Goal: Task Accomplishment & Management: Complete application form

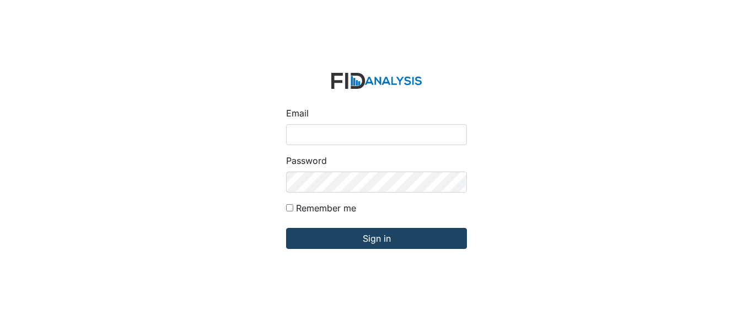
type input "[EMAIL_ADDRESS][DOMAIN_NAME]"
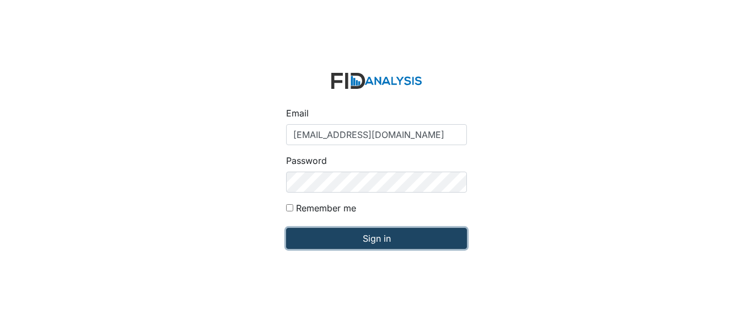
click at [358, 242] on input "Sign in" at bounding box center [376, 238] width 181 height 21
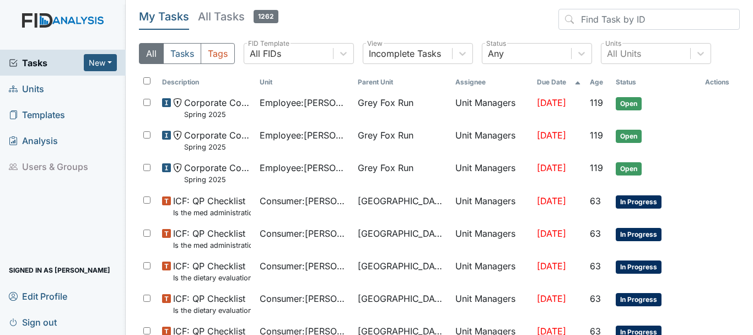
click at [37, 94] on span "Units" at bounding box center [26, 88] width 35 height 17
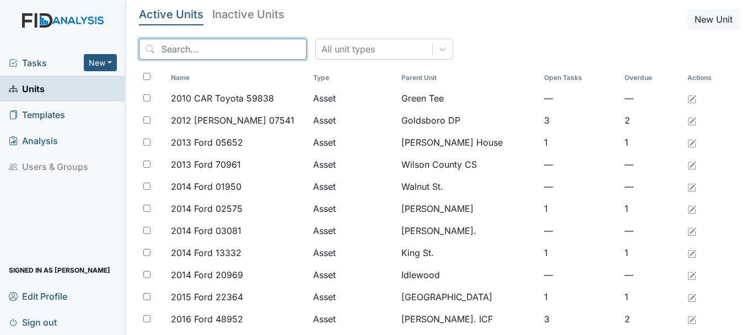
click at [189, 46] on input "search" at bounding box center [223, 49] width 168 height 21
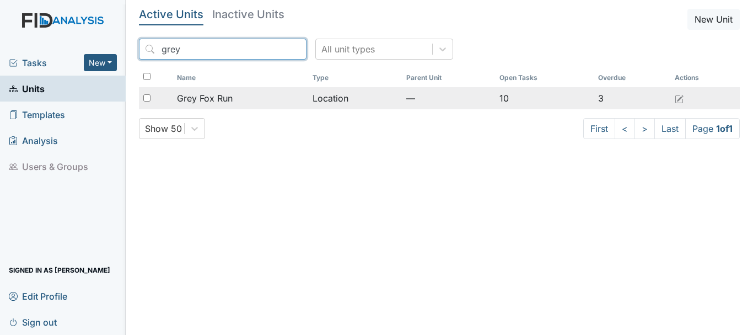
type input "grey"
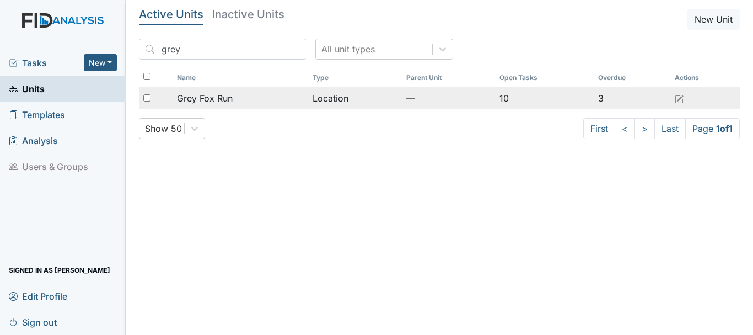
click at [233, 97] on div "Grey Fox Run" at bounding box center [240, 98] width 127 height 13
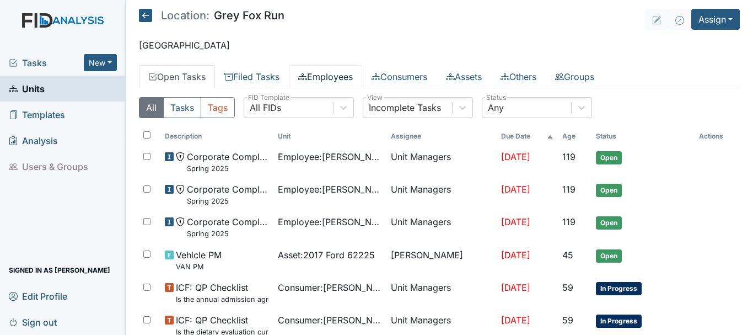
click at [335, 78] on link "Employees" at bounding box center [325, 76] width 73 height 23
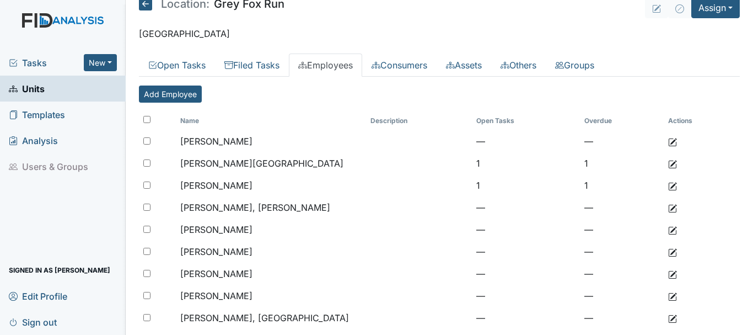
scroll to position [22, 0]
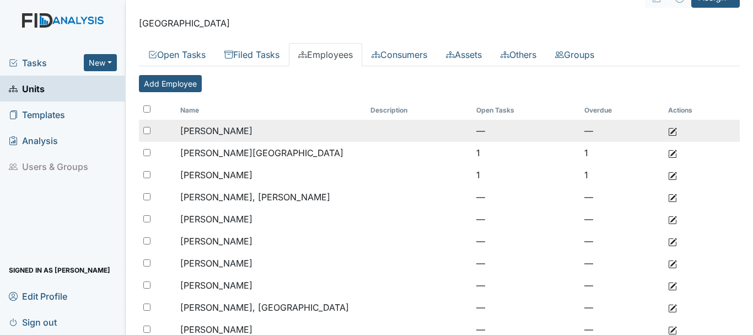
click at [334, 134] on td "Barham, Tammy" at bounding box center [271, 131] width 191 height 22
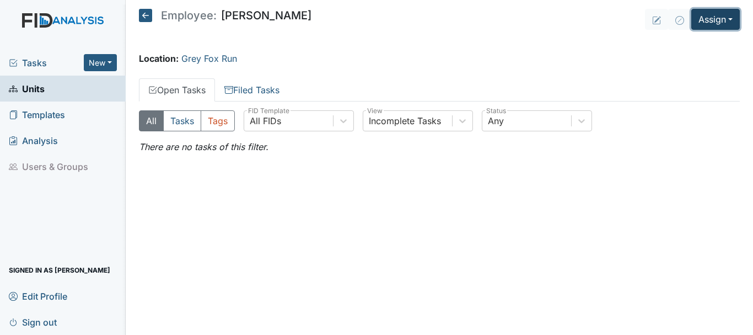
click at [721, 17] on button "Assign" at bounding box center [715, 19] width 49 height 21
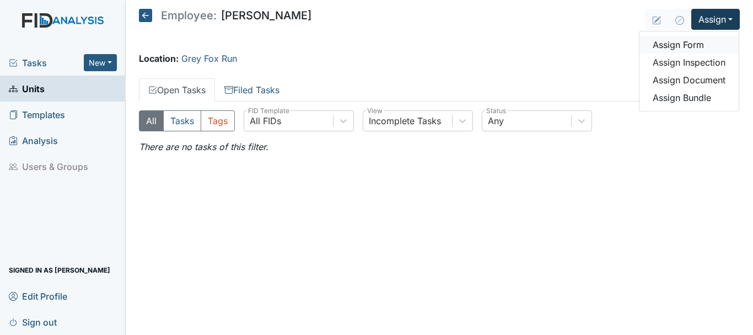
click at [712, 48] on link "Assign Form" at bounding box center [689, 45] width 99 height 18
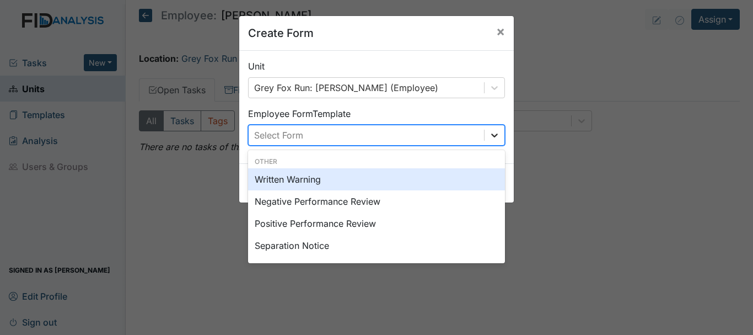
click at [491, 135] on icon at bounding box center [494, 135] width 7 height 4
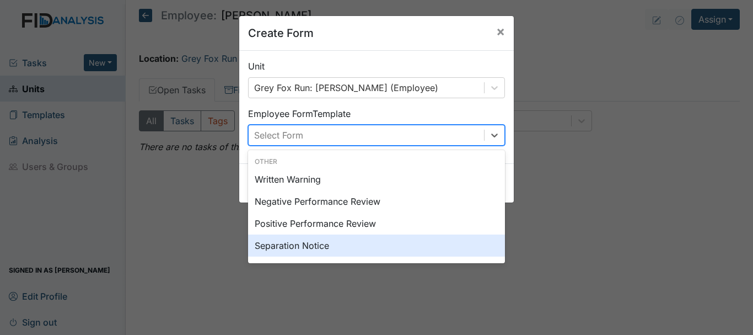
click at [446, 245] on div "Separation Notice" at bounding box center [376, 245] width 257 height 22
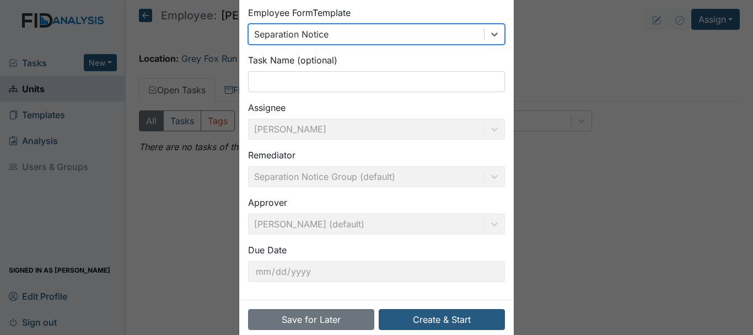
scroll to position [121, 0]
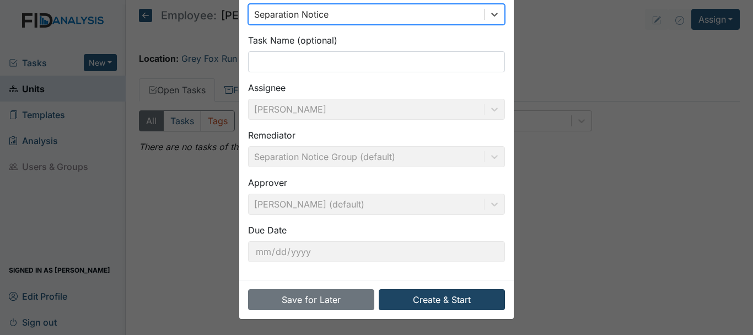
click at [429, 304] on button "Create & Start" at bounding box center [442, 299] width 126 height 21
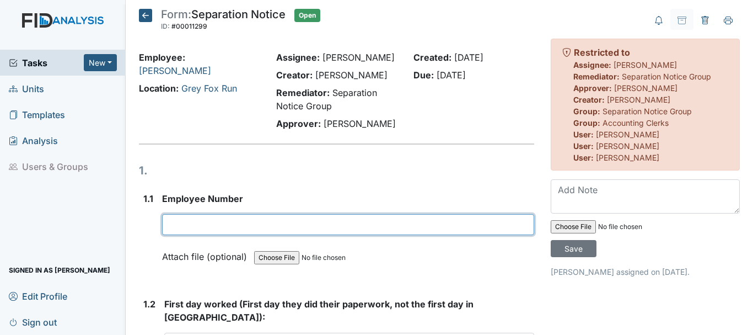
click at [186, 219] on input "text" at bounding box center [348, 224] width 372 height 21
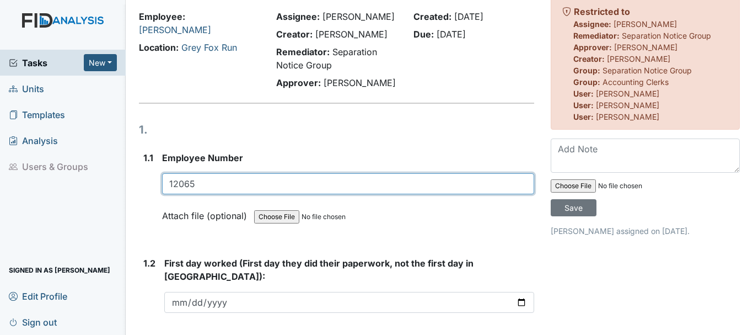
scroll to position [65, 0]
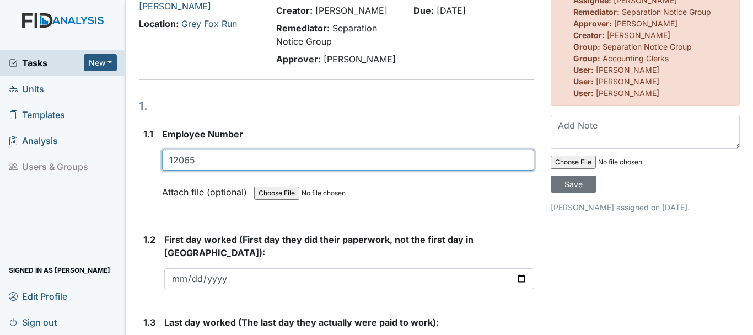
type input "12065"
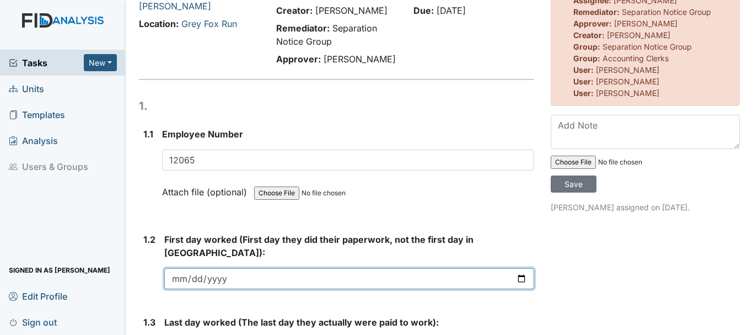
click at [180, 268] on input "date" at bounding box center [349, 278] width 370 height 21
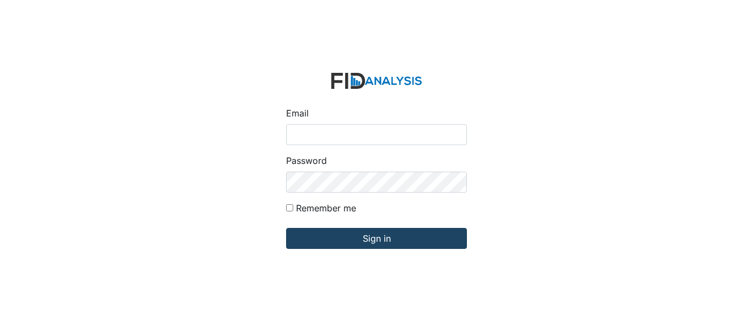
type input "[EMAIL_ADDRESS][DOMAIN_NAME]"
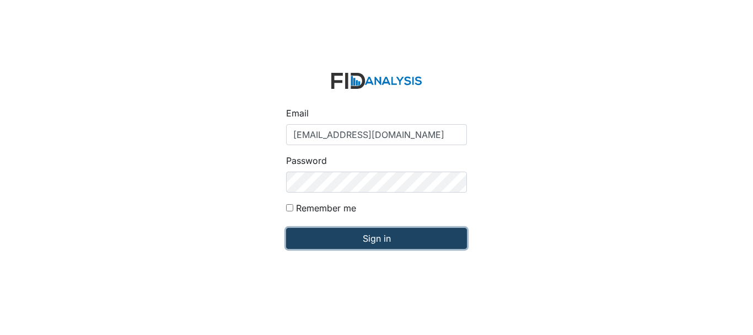
click at [355, 231] on input "Sign in" at bounding box center [376, 238] width 181 height 21
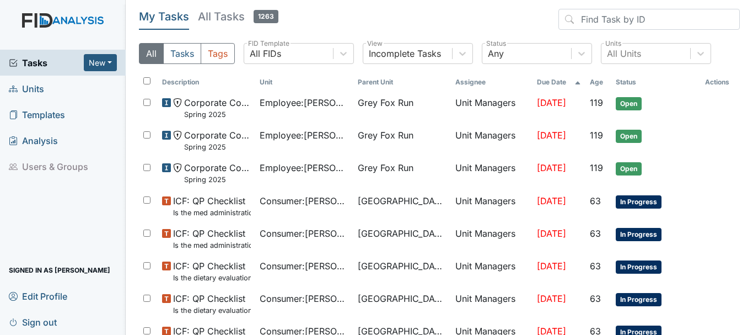
click at [51, 89] on link "Units" at bounding box center [63, 89] width 126 height 26
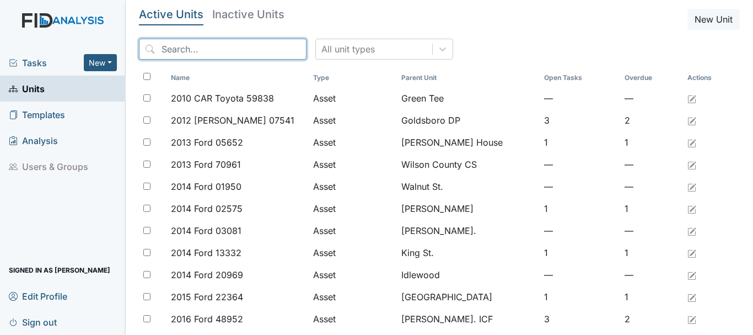
click at [185, 50] on input "search" at bounding box center [223, 49] width 168 height 21
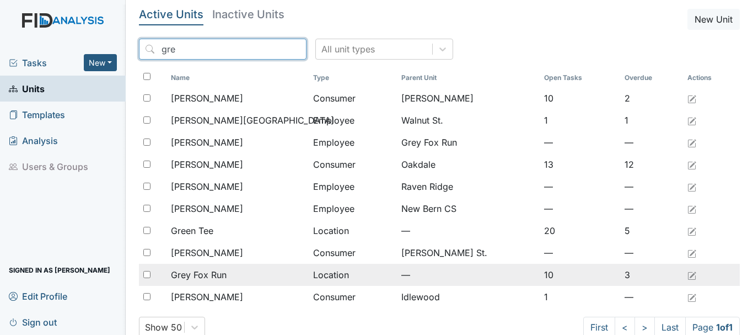
type input "gre"
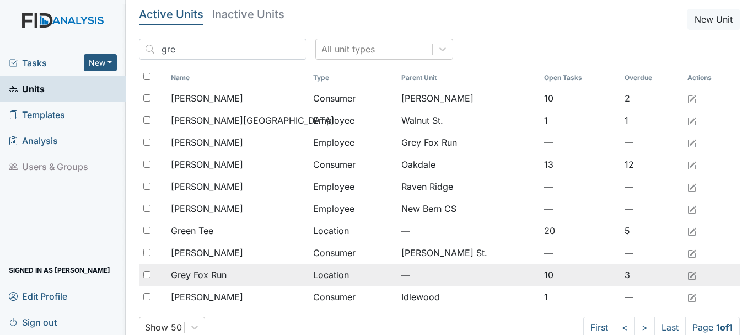
click at [219, 271] on span "Grey Fox Run" at bounding box center [199, 274] width 56 height 13
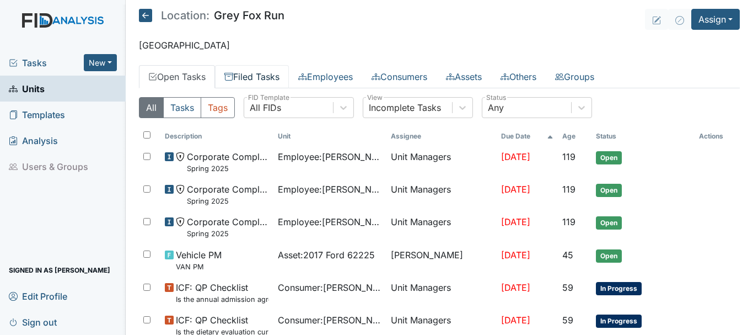
click at [261, 74] on link "Filed Tasks" at bounding box center [252, 76] width 74 height 23
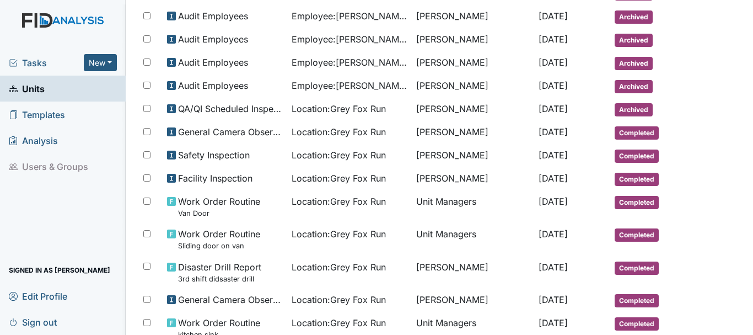
scroll to position [609, 0]
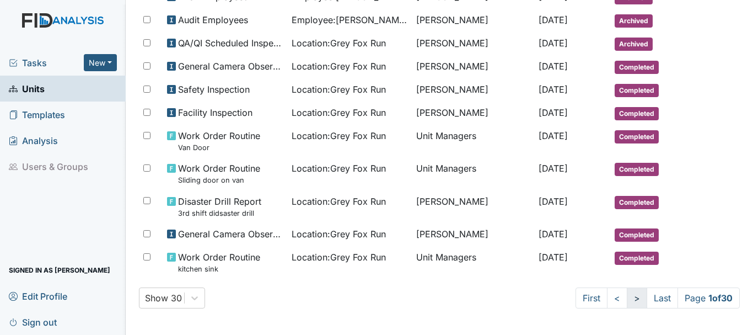
click at [627, 297] on link ">" at bounding box center [637, 297] width 20 height 21
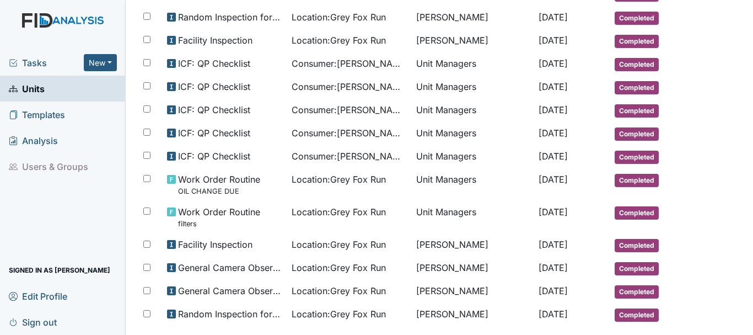
scroll to position [657, 0]
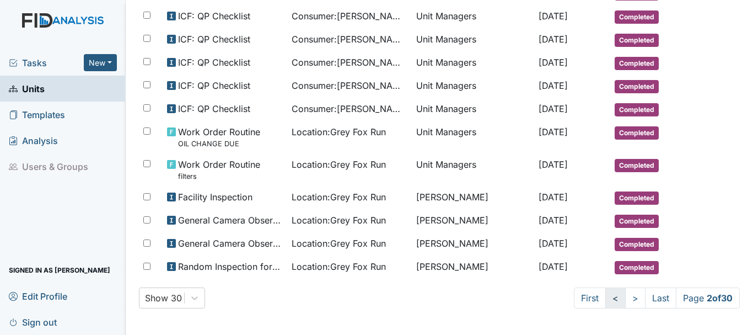
click at [605, 301] on link "<" at bounding box center [615, 297] width 20 height 21
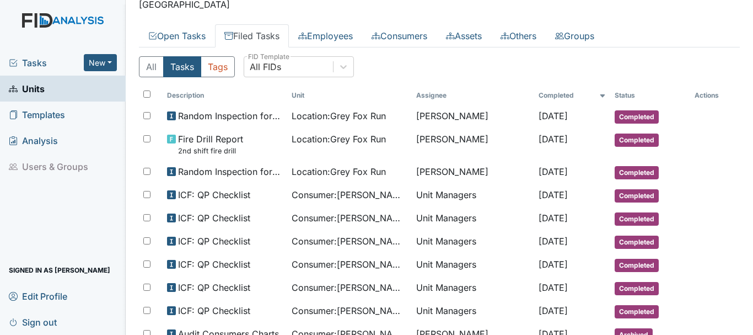
scroll to position [0, 0]
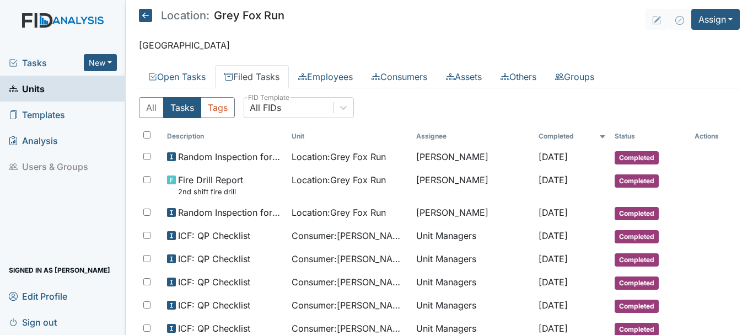
click at [259, 85] on link "Filed Tasks" at bounding box center [252, 76] width 74 height 23
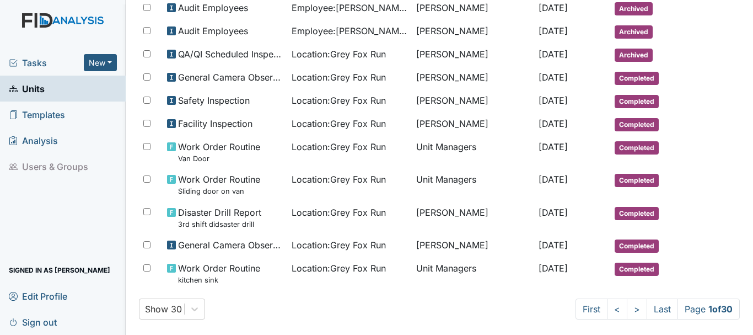
scroll to position [609, 0]
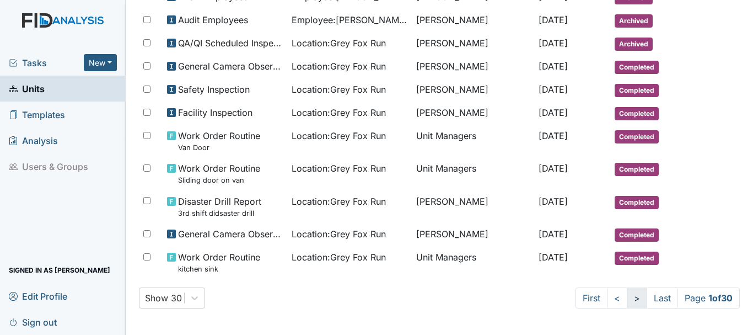
click at [627, 297] on link ">" at bounding box center [637, 297] width 20 height 21
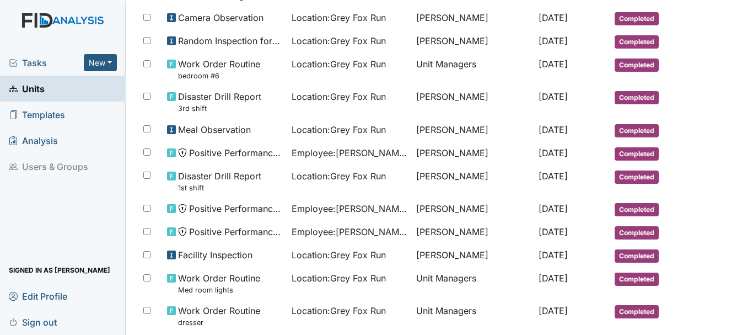
scroll to position [158, 0]
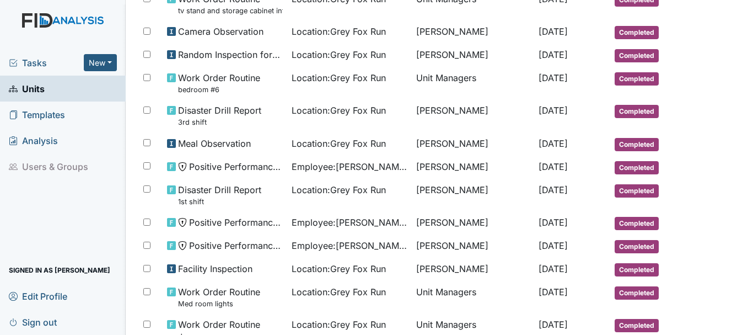
click at [66, 66] on span "Tasks" at bounding box center [46, 62] width 75 height 13
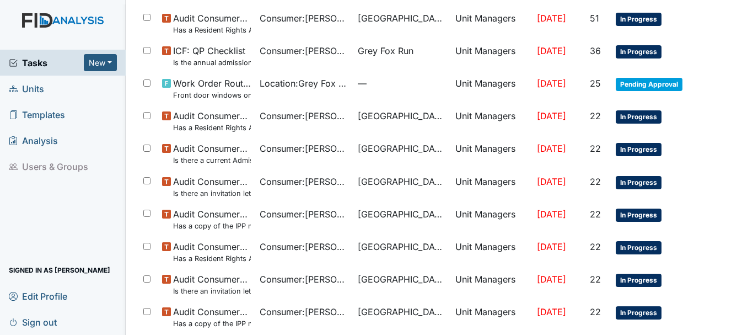
scroll to position [784, 0]
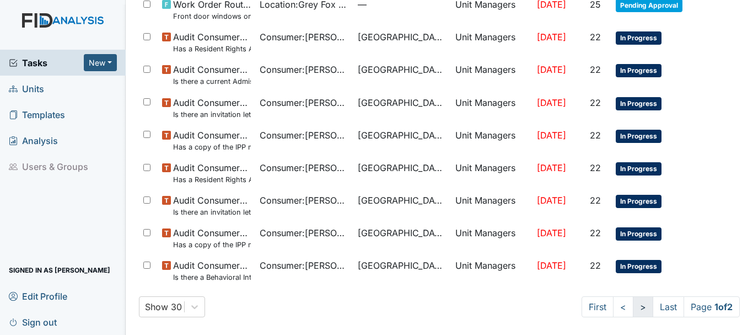
click at [633, 310] on link ">" at bounding box center [643, 306] width 20 height 21
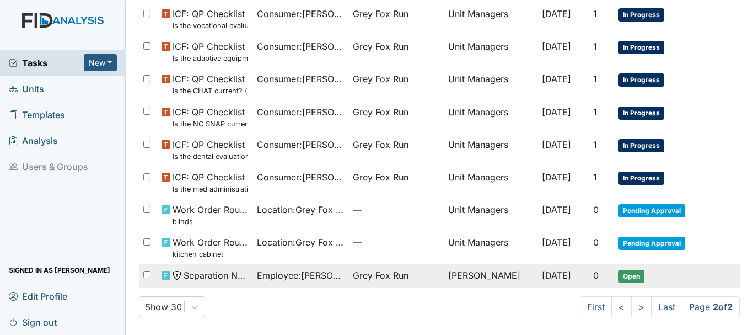
click at [623, 276] on span "Open" at bounding box center [632, 276] width 26 height 13
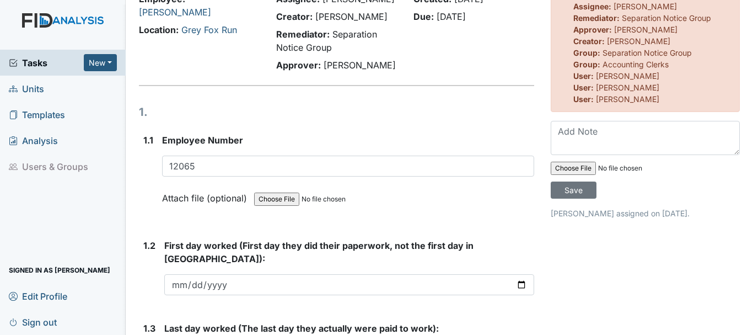
scroll to position [103, 0]
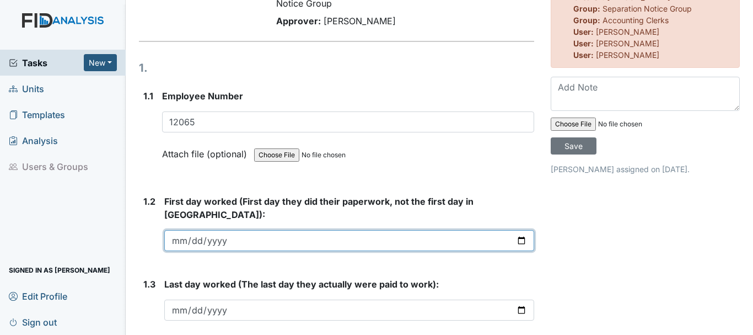
click at [174, 230] on input "date" at bounding box center [349, 240] width 370 height 21
type input "2025-08-04"
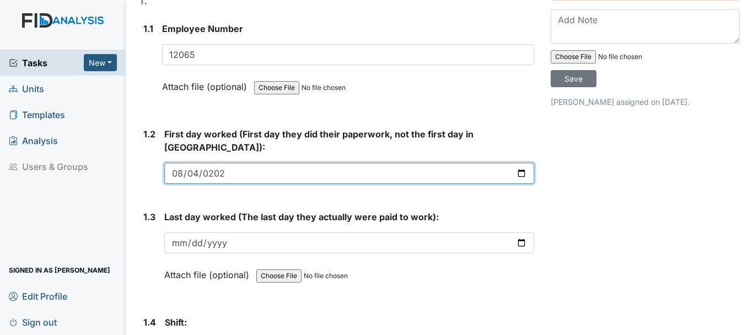
scroll to position [170, 0]
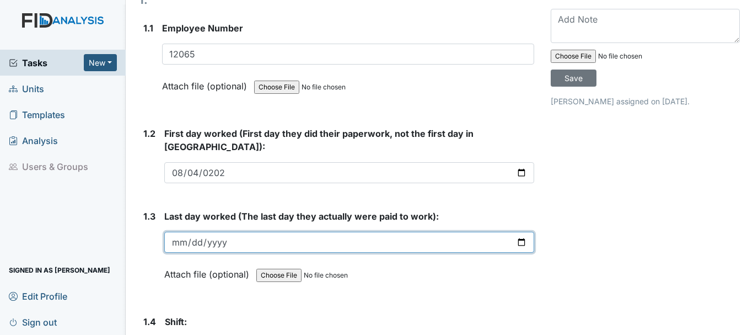
click at [182, 232] on input "date" at bounding box center [349, 242] width 370 height 21
type input "2025-08-07"
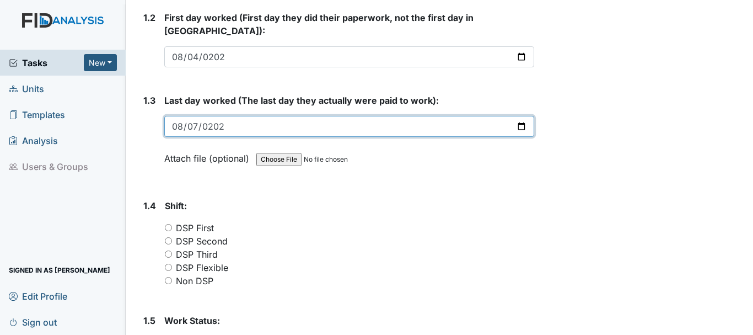
scroll to position [288, 0]
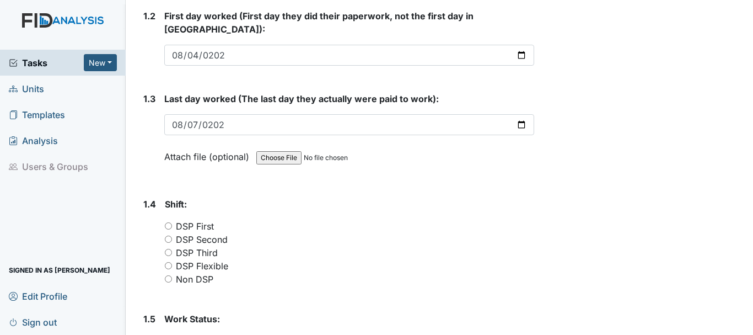
click at [169, 249] on input "DSP Third" at bounding box center [168, 252] width 7 height 7
radio input "true"
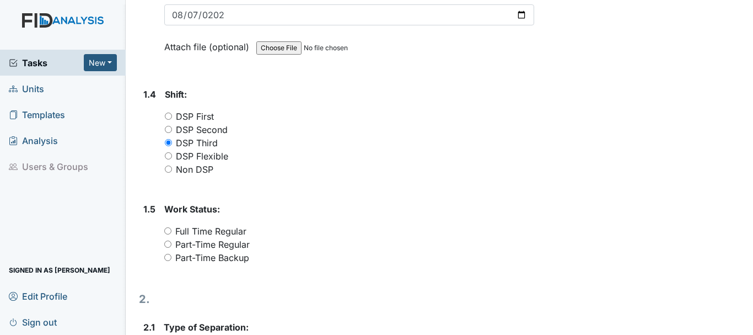
scroll to position [418, 0]
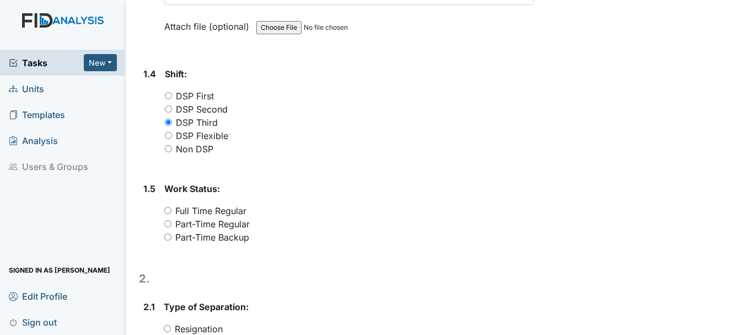
click at [169, 207] on input "Full Time Regular" at bounding box center [167, 210] width 7 height 7
radio input "true"
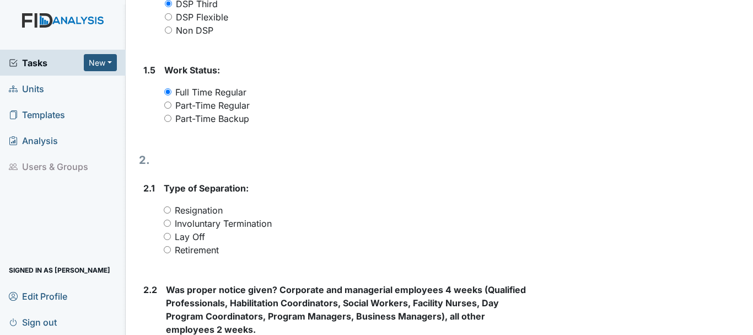
scroll to position [548, 0]
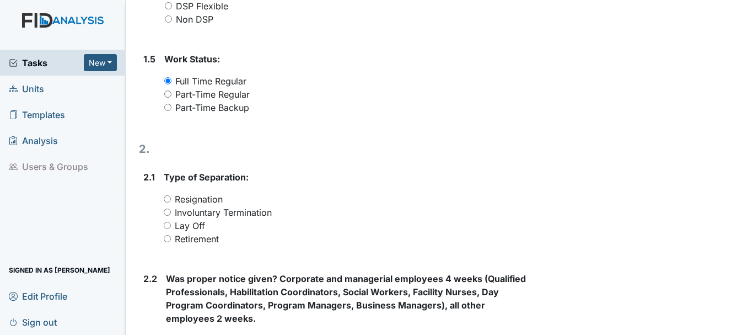
click at [168, 195] on input "Resignation" at bounding box center [167, 198] width 7 height 7
radio input "true"
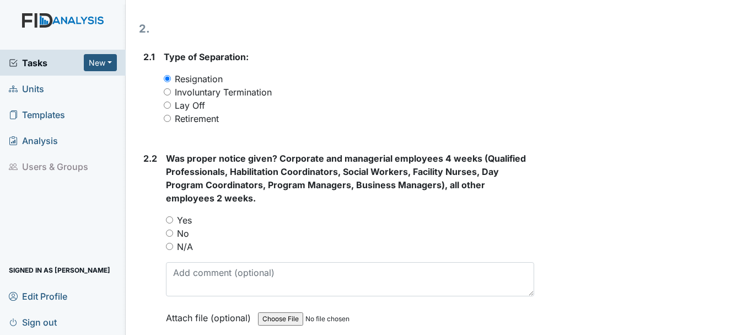
scroll to position [695, 0]
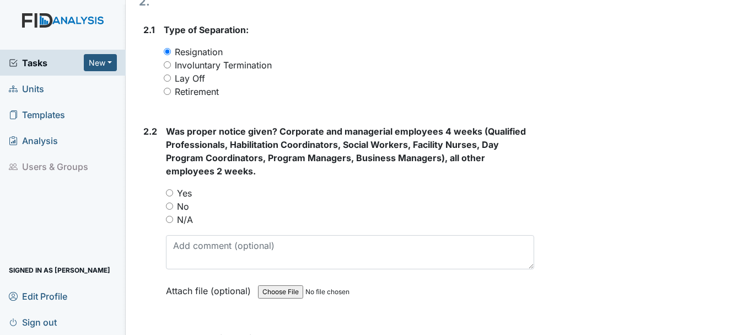
click at [173, 202] on input "No" at bounding box center [169, 205] width 7 height 7
radio input "true"
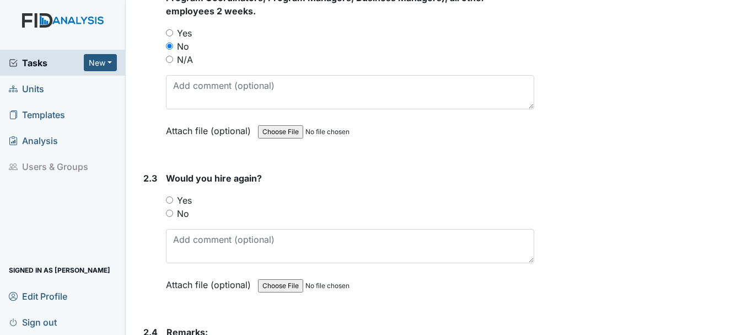
scroll to position [855, 0]
click at [168, 209] on input "No" at bounding box center [169, 212] width 7 height 7
radio input "true"
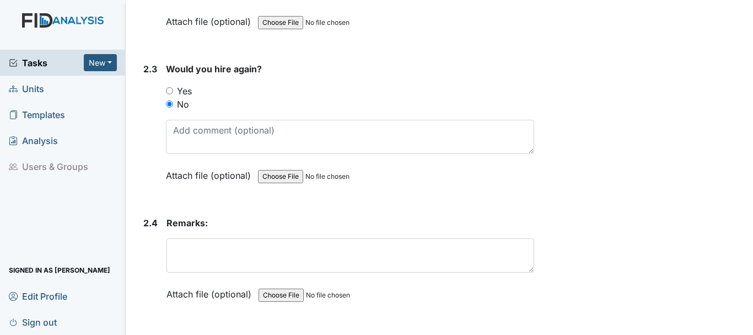
scroll to position [980, 0]
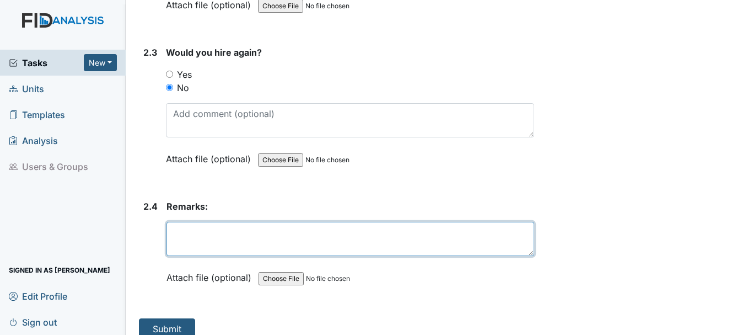
click at [227, 222] on textarea at bounding box center [351, 239] width 368 height 34
type textarea "M"
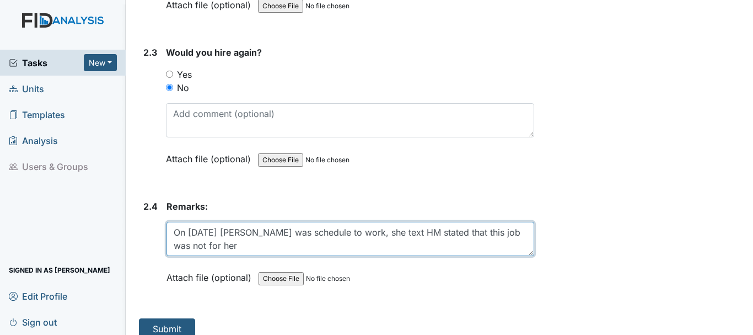
click at [368, 222] on textarea "On 8/8/25 Mrs. Barham was schedule to work, she text HM stated that this job wa…" at bounding box center [351, 239] width 368 height 34
click at [219, 232] on textarea "Mrs Barham was schedule to work on 8/8/25, she text HM stated that this job was…" at bounding box center [351, 239] width 368 height 34
type textarea "Mrs Barham was schedule to work on 8/8/25, she text HM stated that this job was…"
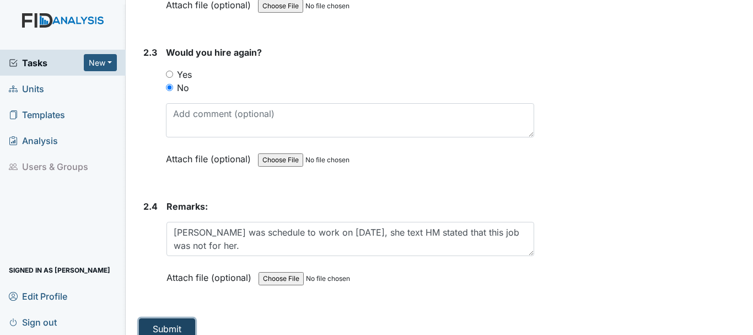
click at [187, 318] on button "Submit" at bounding box center [167, 328] width 56 height 21
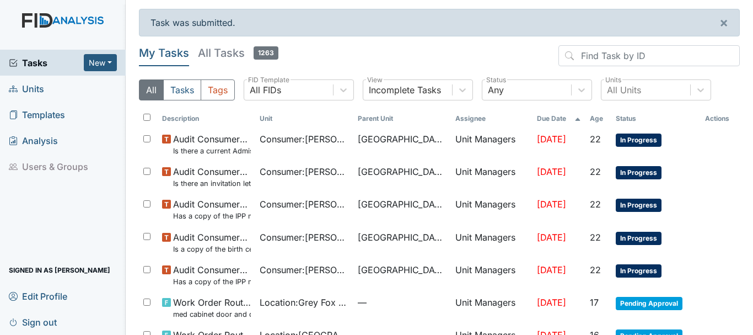
click at [49, 87] on link "Units" at bounding box center [63, 89] width 126 height 26
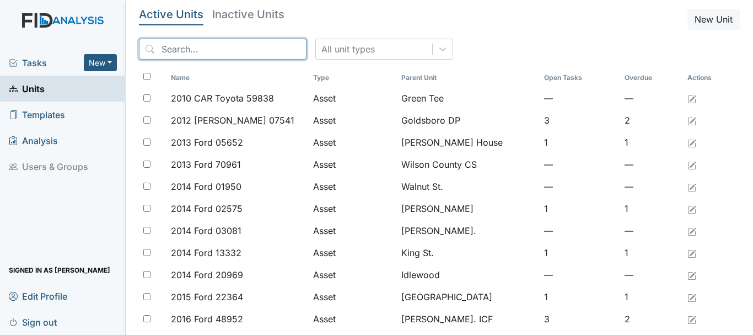
click at [196, 47] on input "search" at bounding box center [223, 49] width 168 height 21
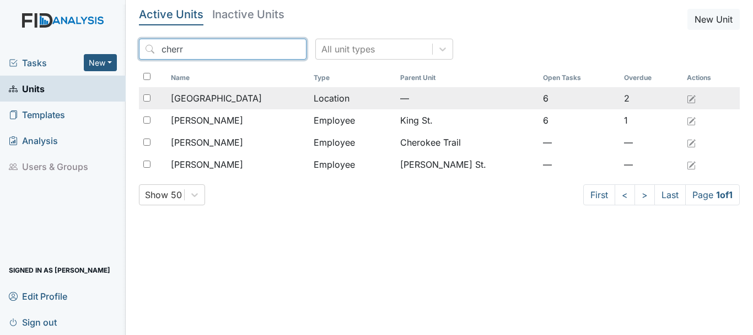
type input "cherr"
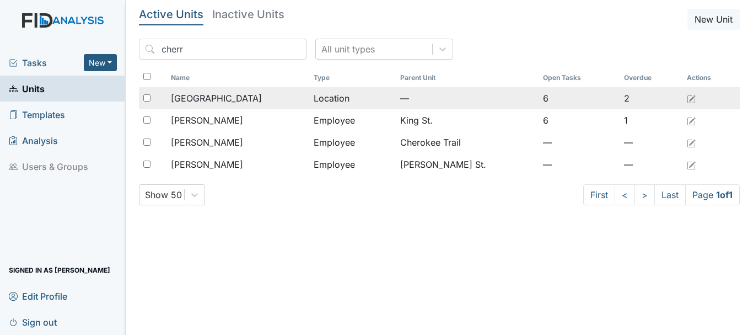
click at [231, 96] on div "[GEOGRAPHIC_DATA]" at bounding box center [238, 98] width 134 height 13
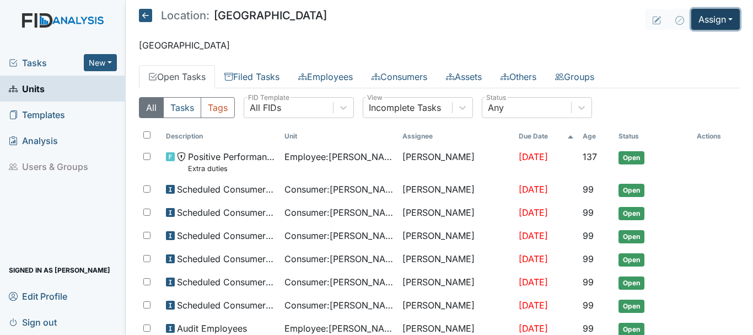
click at [706, 20] on button "Assign" at bounding box center [715, 19] width 49 height 21
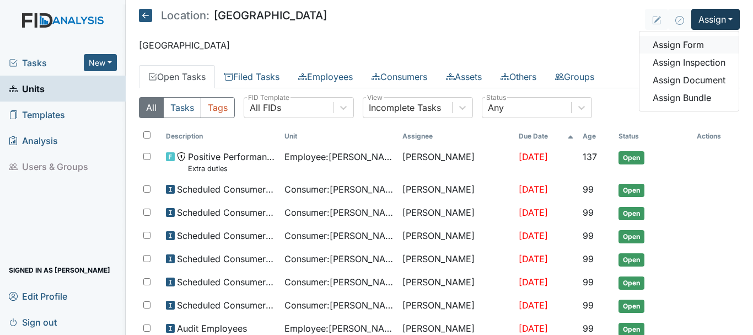
click at [690, 42] on link "Assign Form" at bounding box center [689, 45] width 99 height 18
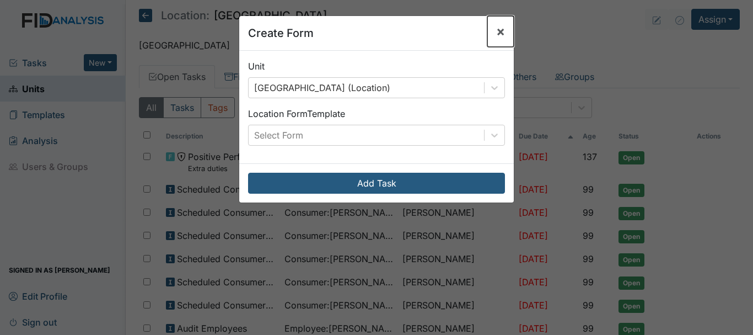
click at [496, 34] on span "×" at bounding box center [500, 31] width 9 height 16
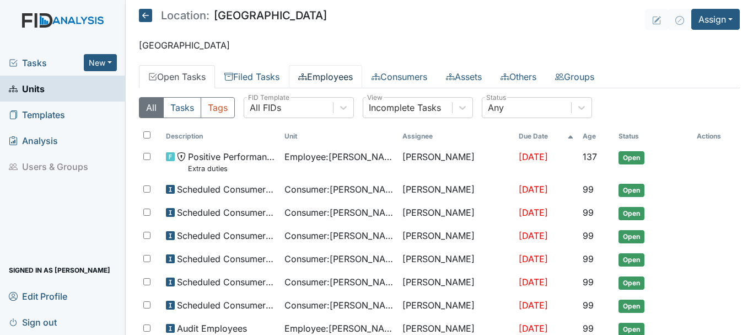
click at [332, 75] on link "Employees" at bounding box center [325, 76] width 73 height 23
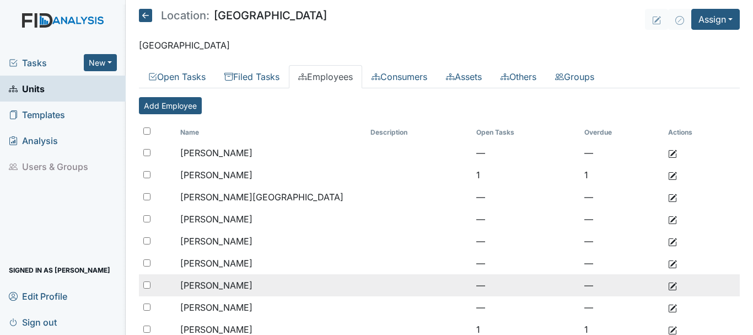
click at [298, 283] on td "[PERSON_NAME]" at bounding box center [271, 285] width 191 height 22
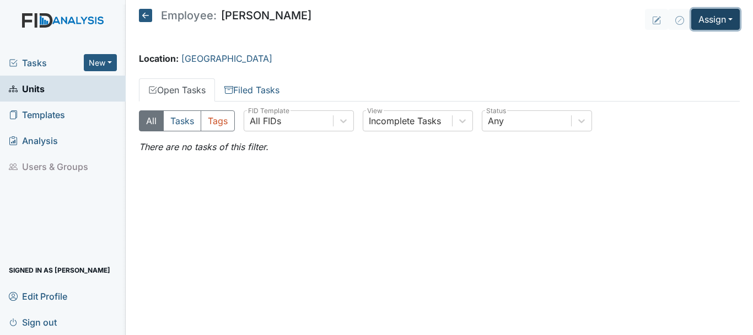
click at [707, 23] on button "Assign" at bounding box center [715, 19] width 49 height 21
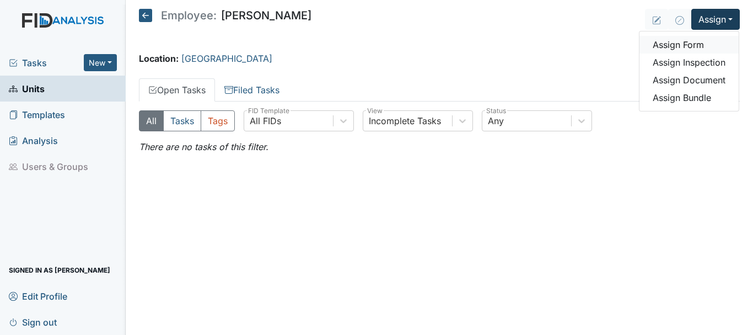
click at [697, 44] on link "Assign Form" at bounding box center [689, 45] width 99 height 18
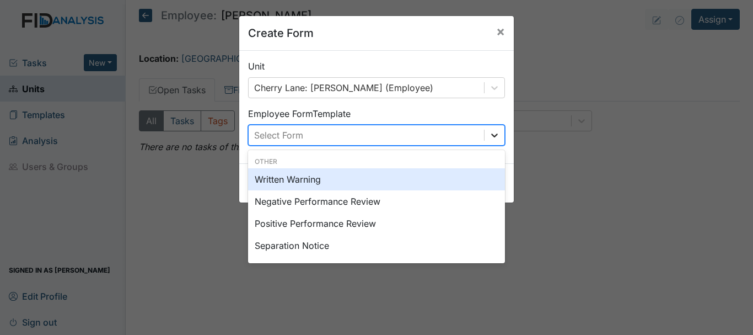
click at [489, 133] on icon at bounding box center [494, 135] width 11 height 11
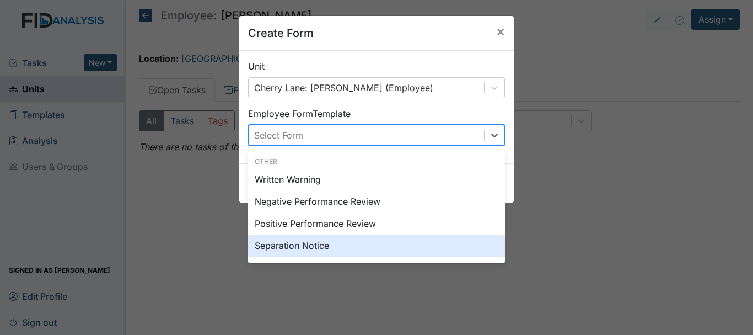
click at [418, 246] on div "Separation Notice" at bounding box center [376, 245] width 257 height 22
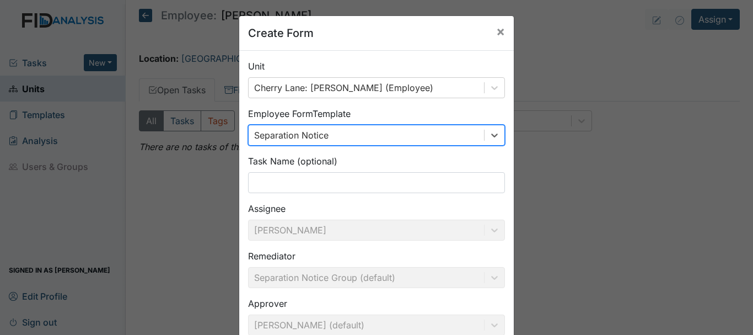
scroll to position [121, 0]
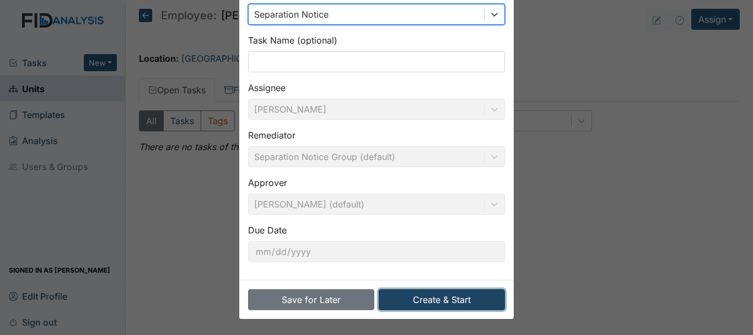
click at [444, 303] on button "Create & Start" at bounding box center [442, 299] width 126 height 21
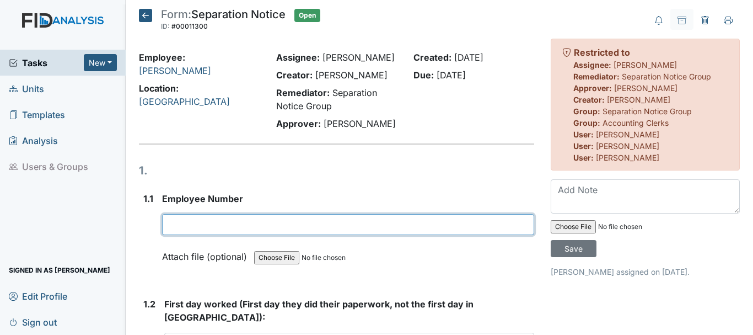
click at [231, 222] on input "text" at bounding box center [348, 224] width 372 height 21
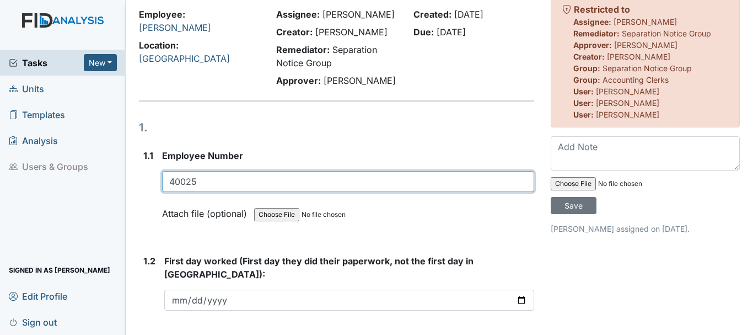
scroll to position [101, 0]
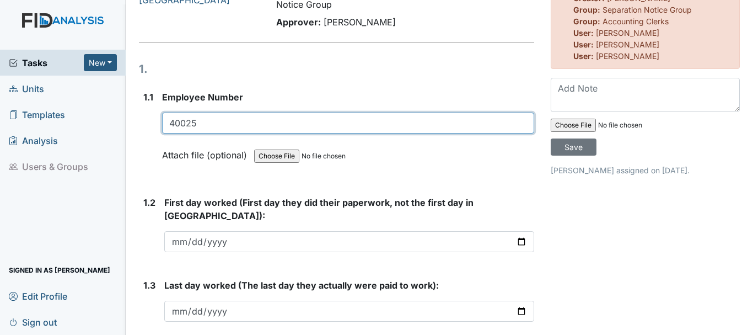
type input "40025"
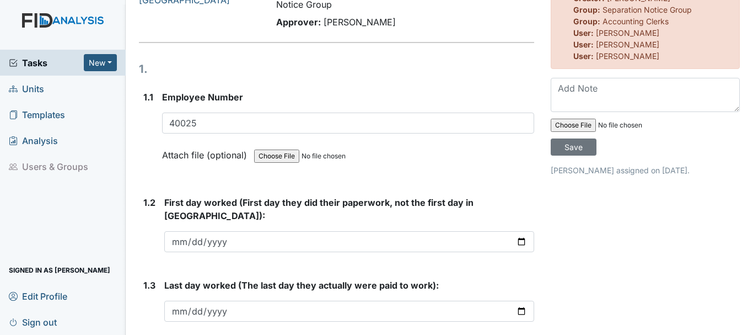
click at [179, 233] on input "date" at bounding box center [349, 241] width 370 height 21
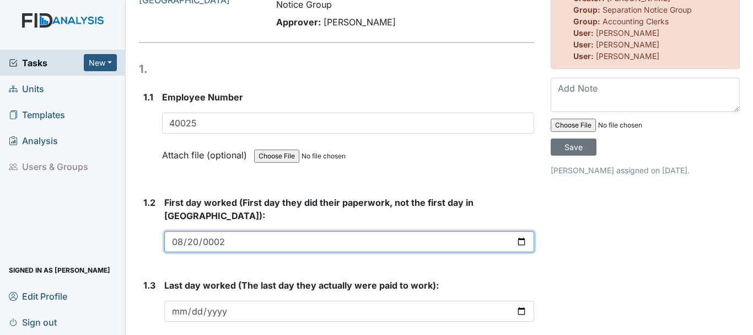
type input "0025-08-20"
click at [176, 231] on input "date" at bounding box center [349, 241] width 370 height 21
click at [192, 231] on input "date" at bounding box center [349, 241] width 370 height 21
click at [176, 231] on input "date" at bounding box center [349, 241] width 370 height 21
type input "2025-08-24"
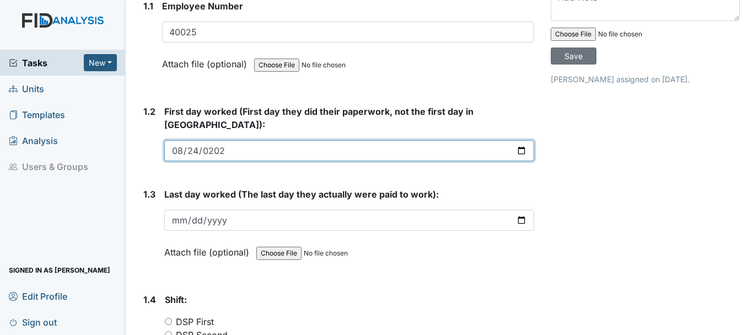
scroll to position [195, 0]
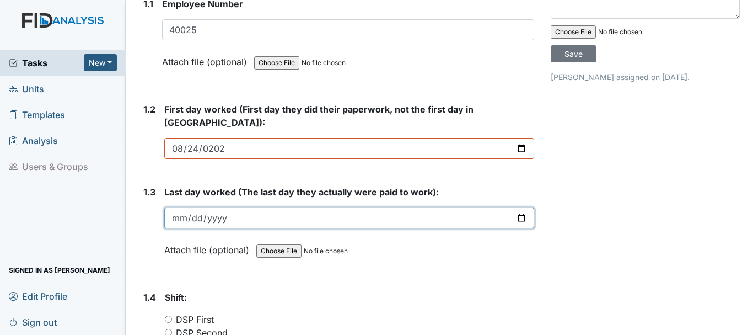
click at [183, 208] on input "date" at bounding box center [349, 217] width 370 height 21
type input "2025-08-26"
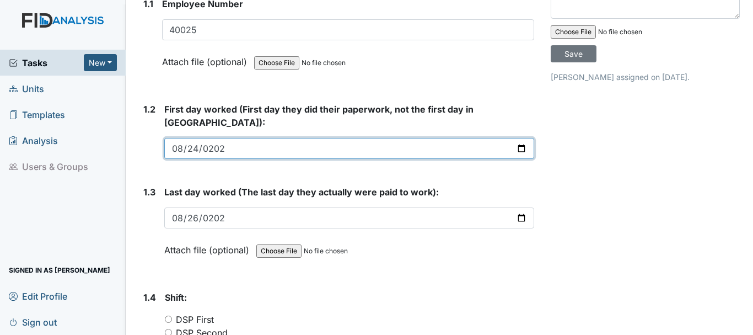
click at [511, 138] on input "2025-08-24" at bounding box center [349, 148] width 370 height 21
type input "2025-08-20"
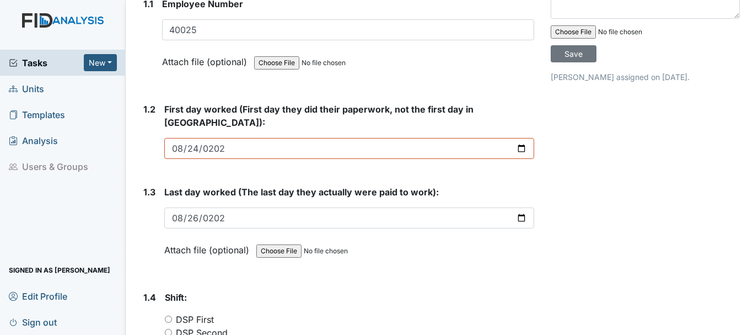
click at [459, 246] on div "Attach file (optional) You can upload .pdf, .txt, .jpg, .jpeg, .png, .csv, .xls…" at bounding box center [349, 250] width 370 height 27
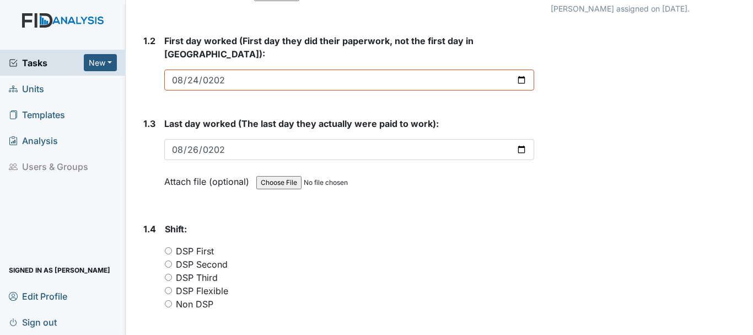
scroll to position [266, 0]
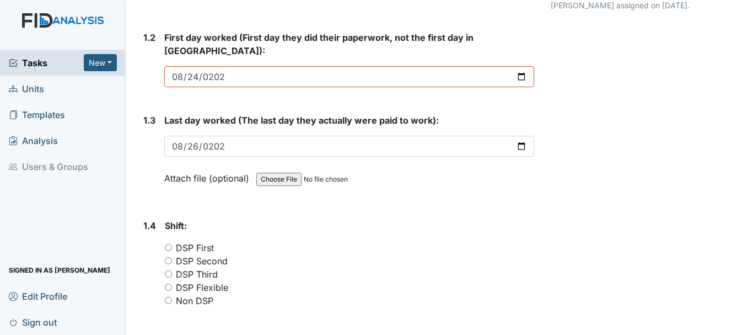
click at [167, 244] on input "DSP First" at bounding box center [168, 247] width 7 height 7
radio input "true"
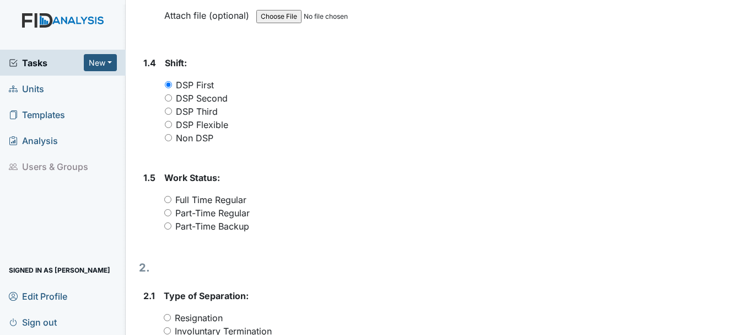
scroll to position [432, 0]
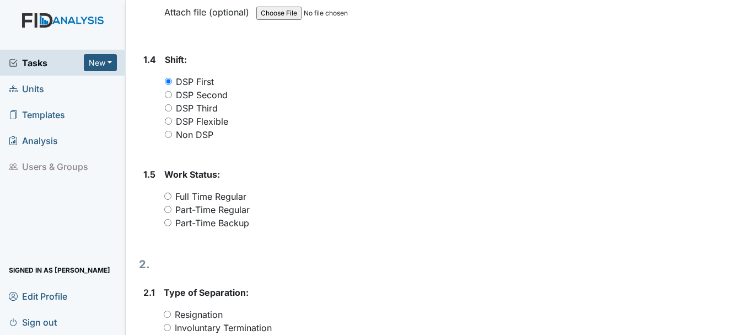
click at [168, 219] on input "Part-Time Backup" at bounding box center [167, 222] width 7 height 7
radio input "true"
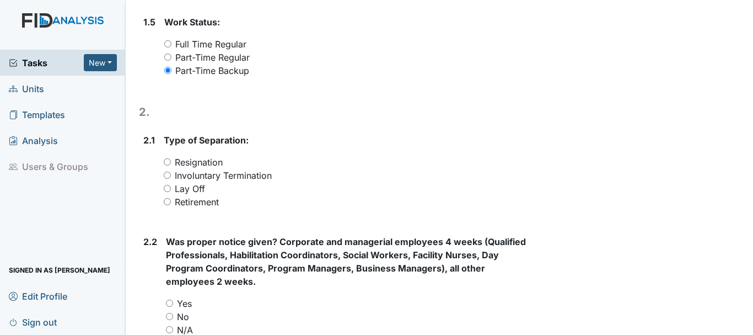
scroll to position [593, 0]
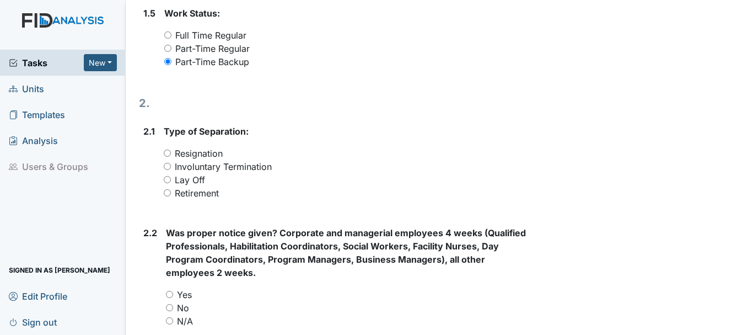
click at [167, 163] on input "Involuntary Termination" at bounding box center [167, 166] width 7 height 7
radio input "true"
click at [164, 149] on input "Resignation" at bounding box center [167, 152] width 7 height 7
radio input "true"
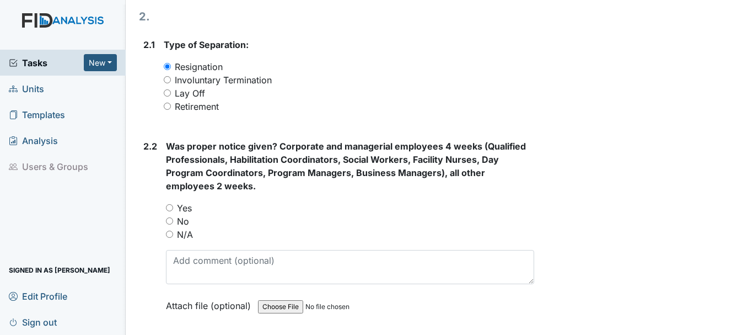
scroll to position [686, 0]
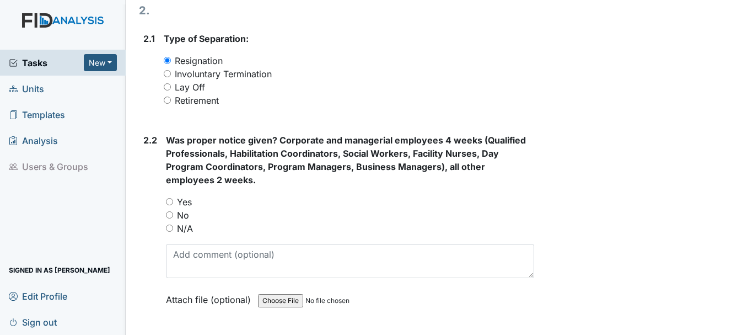
click at [170, 198] on input "Yes" at bounding box center [169, 201] width 7 height 7
radio input "true"
click at [173, 211] on input "No" at bounding box center [169, 214] width 7 height 7
radio input "true"
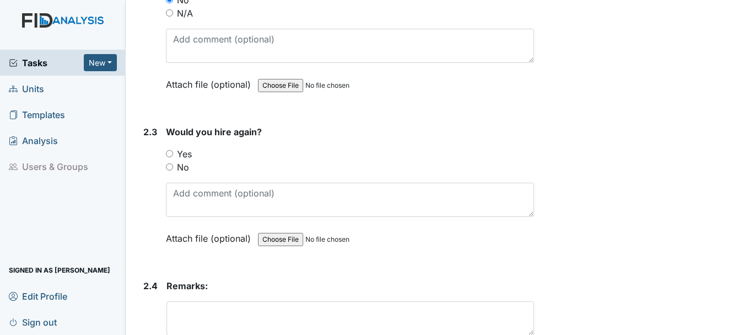
scroll to position [908, 0]
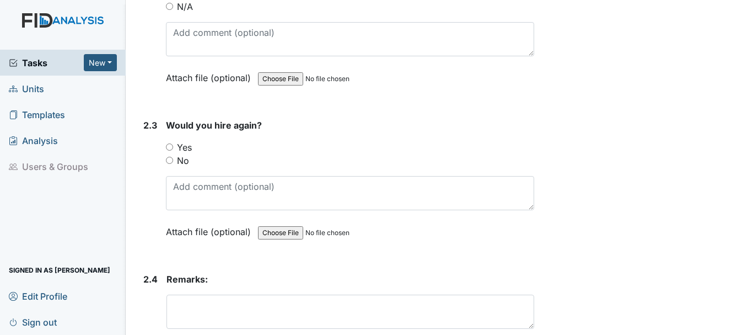
click at [170, 157] on input "No" at bounding box center [169, 160] width 7 height 7
radio input "true"
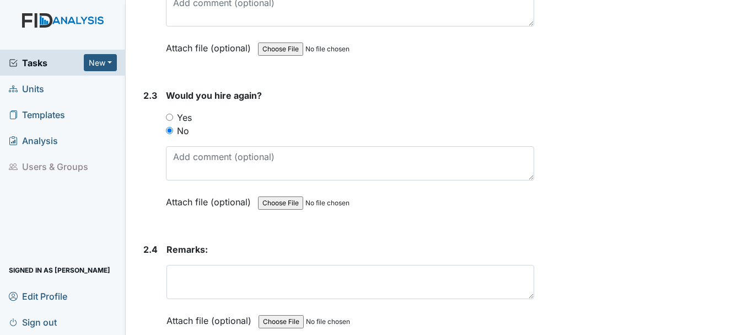
scroll to position [938, 0]
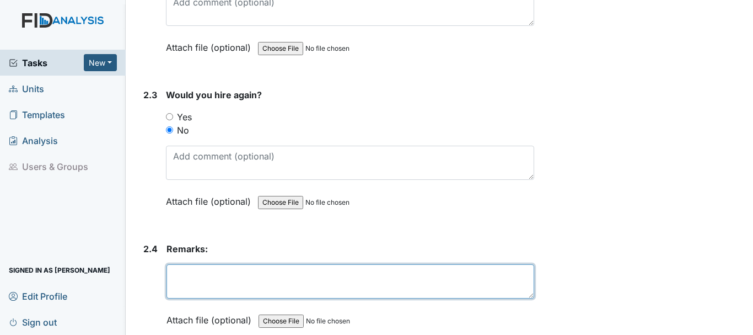
click at [251, 265] on textarea at bounding box center [351, 281] width 368 height 34
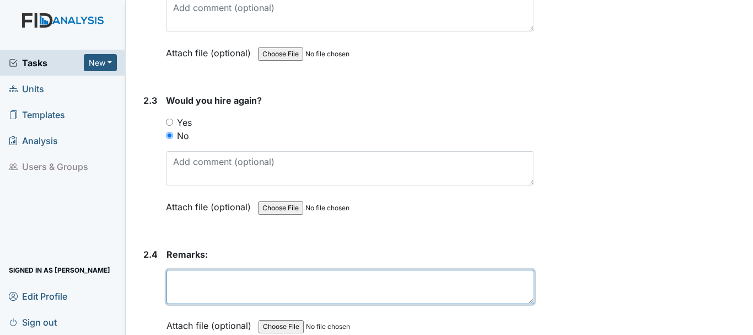
scroll to position [980, 0]
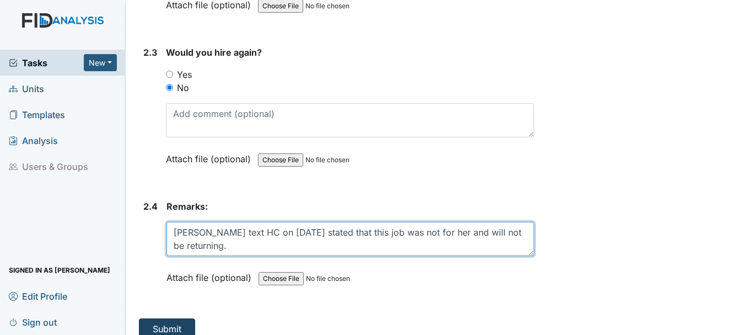
type textarea "Mrs Gatlin text HC on 8/26/25 stated that this job was not for her and will not…"
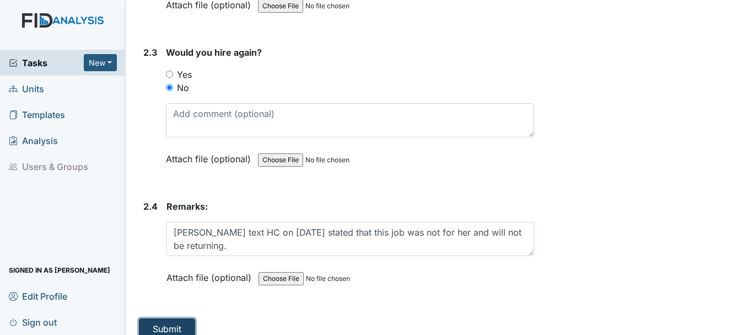
click at [170, 318] on button "Submit" at bounding box center [167, 328] width 56 height 21
